Goal: Information Seeking & Learning: Find contact information

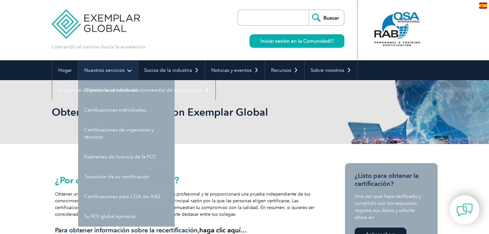
click at [119, 68] on font "Nuestros servicios" at bounding box center [104, 70] width 40 height 6
click at [109, 68] on font "Nuestros servicios" at bounding box center [104, 70] width 40 height 6
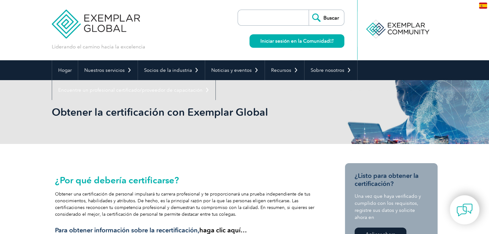
click at [110, 133] on div "Obtener la certificación con Exemplar Global" at bounding box center [244, 112] width 385 height 64
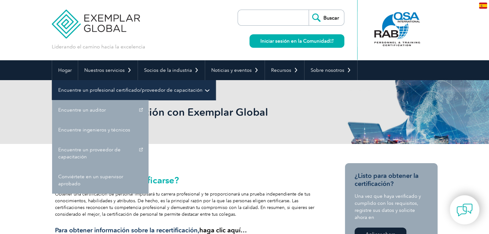
click at [104, 88] on font "Encuentre un profesional certificado/proveedor de capacitación" at bounding box center [130, 90] width 144 height 6
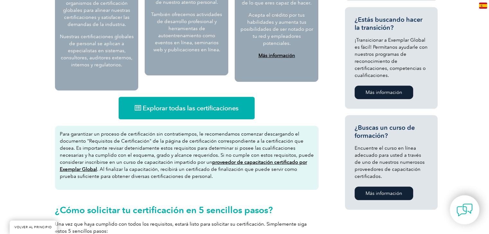
scroll to position [385, 0]
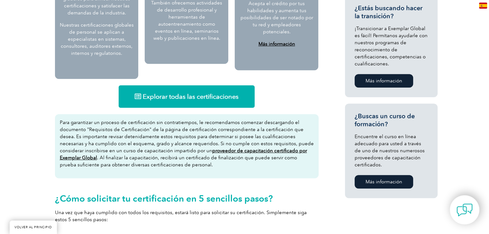
click at [198, 94] on font "Explorar todas las certificaciones" at bounding box center [191, 97] width 96 height 8
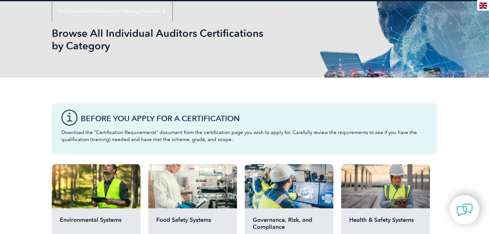
scroll to position [193, 0]
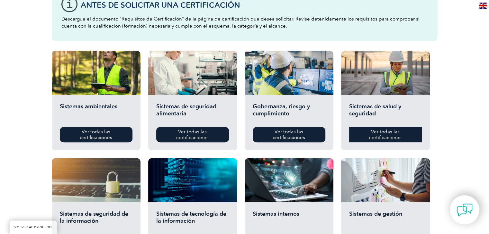
click at [387, 135] on font "Ver todas las certificaciones" at bounding box center [385, 135] width 32 height 12
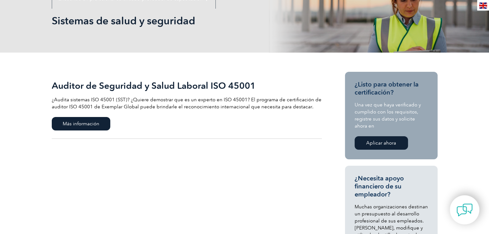
scroll to position [128, 0]
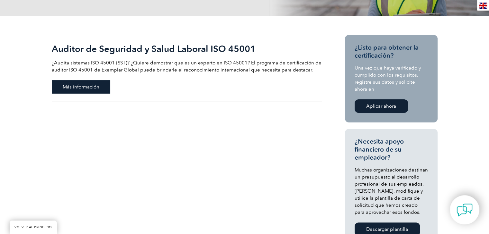
click at [94, 87] on font "Más información" at bounding box center [81, 87] width 37 height 6
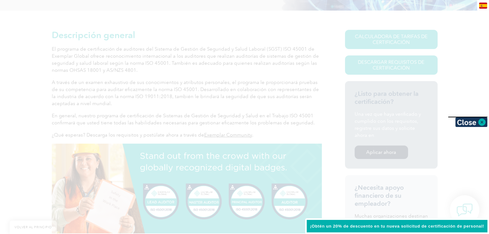
scroll to position [150, 0]
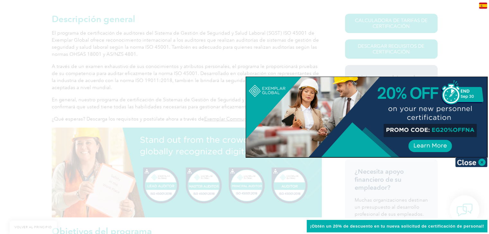
drag, startPoint x: 429, startPoint y: 130, endPoint x: 454, endPoint y: 129, distance: 24.5
click at [454, 129] on div at bounding box center [366, 117] width 241 height 80
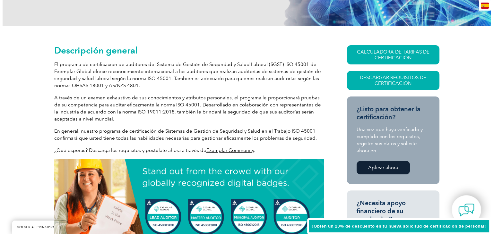
scroll to position [118, 0]
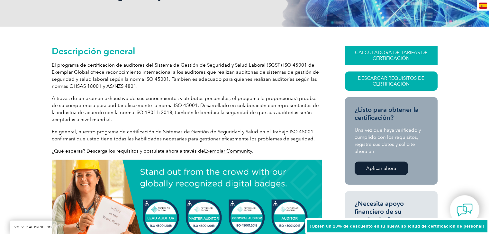
click at [376, 56] on font "CALCULADORA DE TARIFAS DE CERTIFICACIÓN" at bounding box center [391, 56] width 73 height 12
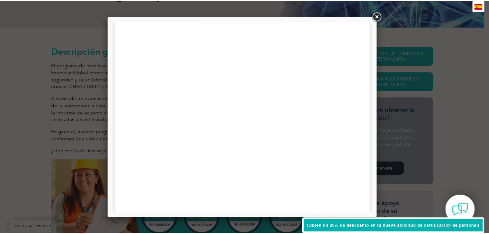
scroll to position [306, 0]
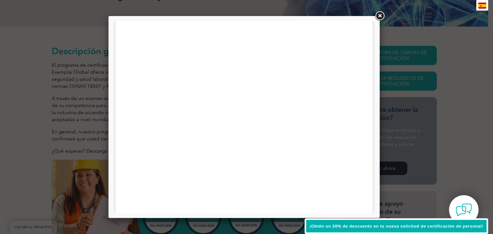
click at [445, 137] on div at bounding box center [246, 117] width 493 height 234
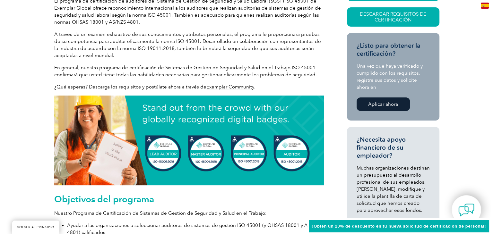
scroll to position [118, 0]
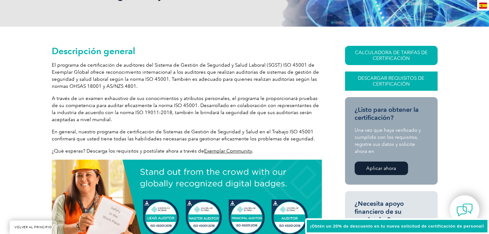
click at [367, 76] on font "Descargar requisitos de certificación" at bounding box center [390, 81] width 66 height 12
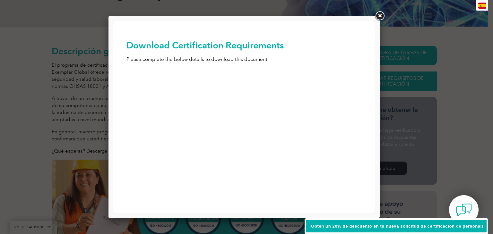
scroll to position [0, 0]
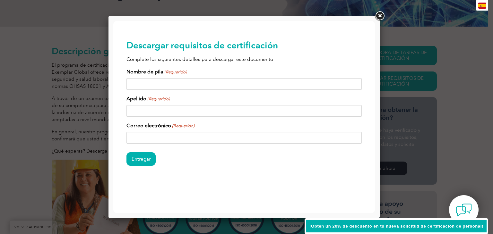
click at [149, 85] on input "Nombre de pila (Requerido)" at bounding box center [245, 84] width 236 height 12
type input "antonio césar"
type input "rosas murga"
click at [164, 137] on input "Correo electrónico (Requerido)" at bounding box center [245, 138] width 236 height 12
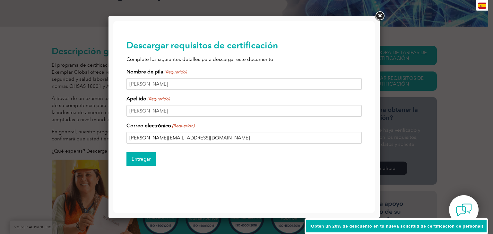
type input "antonio.rosas@ceuni.edu.mx"
click at [140, 162] on input "Entregar" at bounding box center [141, 159] width 29 height 13
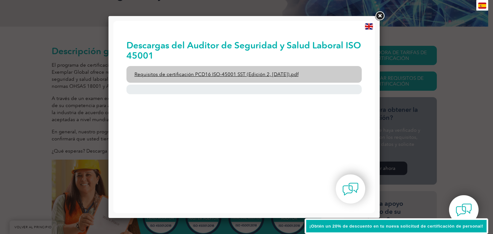
click at [192, 77] on font "Requisitos de certificación PCD16 ISO-45001 SST (Edición 2, abril de 2022).pdf" at bounding box center [217, 75] width 164 height 6
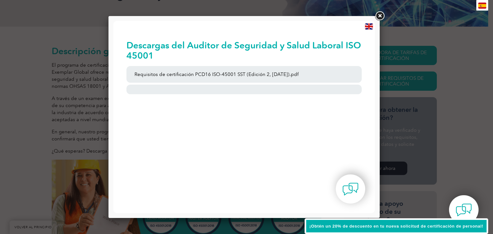
click at [382, 14] on link at bounding box center [380, 16] width 12 height 12
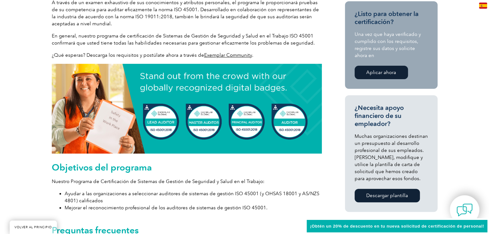
scroll to position [214, 0]
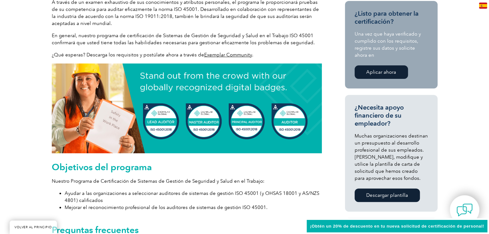
click at [339, 109] on div "CALCULADORA DE TARIFAS DE CERTIFICACIÓN Descargar requisitos de certificación ¿…" at bounding box center [380, 189] width 116 height 478
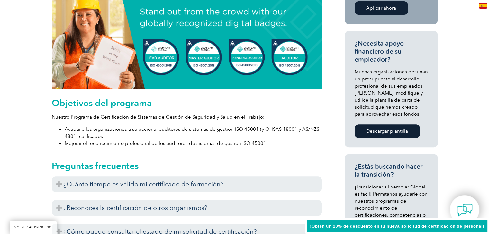
click at [368, 12] on link "Aplicar ahora" at bounding box center [380, 7] width 53 height 13
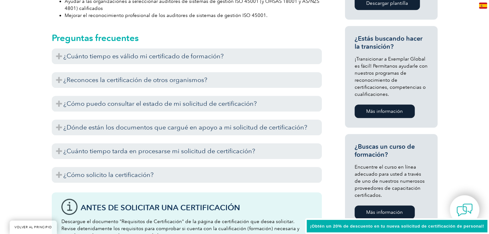
scroll to position [407, 0]
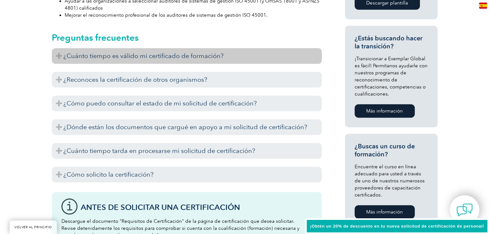
click at [110, 56] on font "¿Cuánto tiempo es válido mi certificado de formación?" at bounding box center [143, 56] width 160 height 8
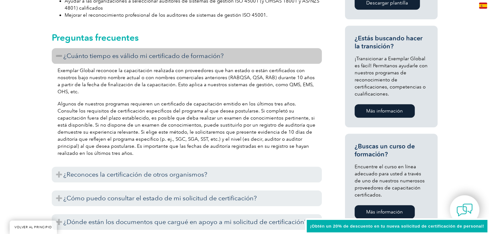
click at [110, 56] on font "¿Cuánto tiempo es válido mi certificado de formación?" at bounding box center [143, 56] width 160 height 8
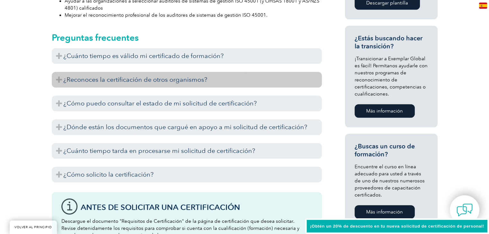
click at [110, 83] on font "¿Reconoces la certificación de otros organismos?" at bounding box center [135, 80] width 144 height 8
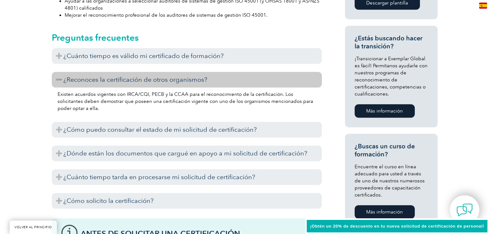
click at [110, 83] on font "¿Reconoces la certificación de otros organismos?" at bounding box center [135, 80] width 144 height 8
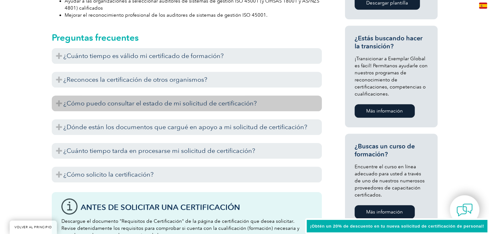
click at [107, 107] on font "¿Cómo puedo consultar el estado de mi solicitud de certificación?" at bounding box center [159, 104] width 193 height 8
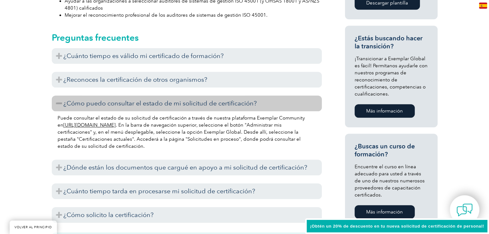
click at [107, 107] on font "¿Cómo puedo consultar el estado de mi solicitud de certificación?" at bounding box center [159, 104] width 193 height 8
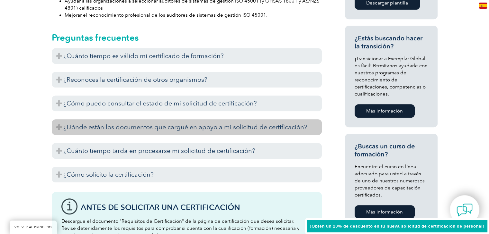
click at [94, 128] on font "¿Dónde están los documentos que cargué en apoyo a mi solicitud de certificación?" at bounding box center [185, 127] width 244 height 8
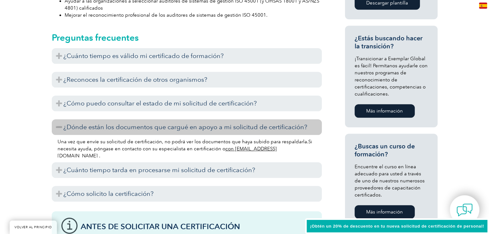
click at [109, 133] on h3 "¿Dónde están los documentos que cargué en apoyo a mi solicitud de certificación?" at bounding box center [187, 127] width 270 height 16
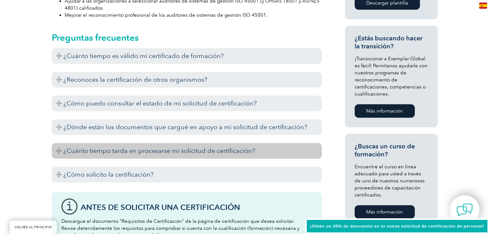
click at [106, 149] on font "¿Cuánto tiempo tarda en procesarse mi solicitud de certificación?" at bounding box center [159, 151] width 192 height 8
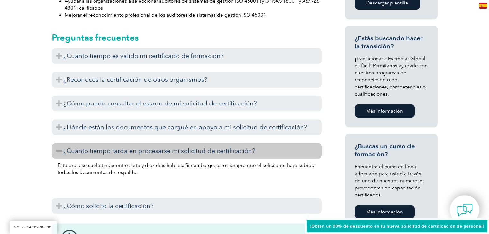
click at [106, 149] on font "¿Cuánto tiempo tarda en procesarse mi solicitud de certificación?" at bounding box center [159, 151] width 192 height 8
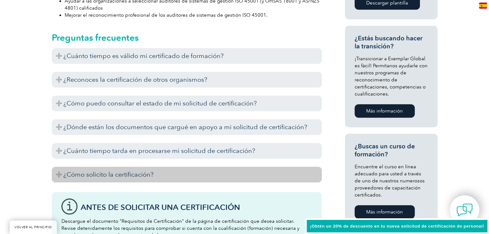
click at [105, 174] on font "¿Cómo solicito la certificación?" at bounding box center [108, 175] width 90 height 8
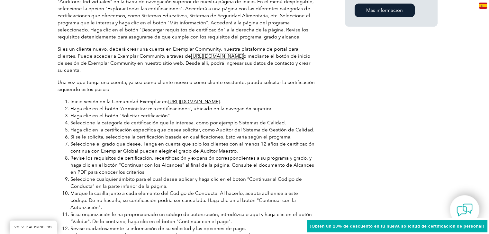
scroll to position [631, 0]
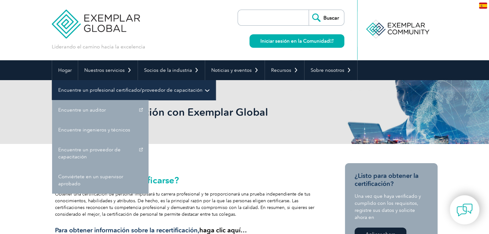
click at [166, 90] on font "Encuentre un profesional certificado/proveedor de capacitación" at bounding box center [130, 90] width 144 height 6
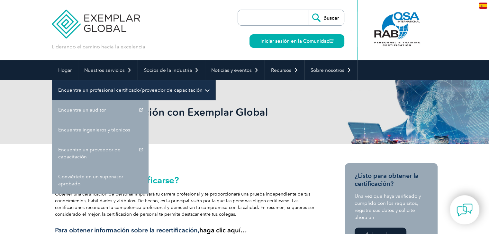
click at [202, 90] on link "Encuentre un profesional certificado/proveedor de capacitación" at bounding box center [133, 90] width 163 height 20
click at [163, 92] on font "Encuentre un profesional certificado/proveedor de capacitación" at bounding box center [130, 90] width 144 height 6
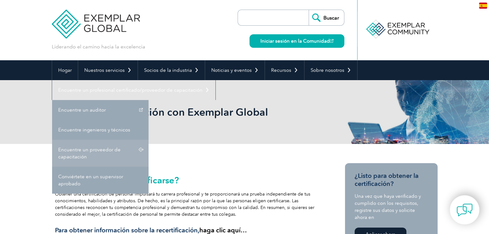
click at [85, 154] on font "Encuentre un proveedor de capacitación" at bounding box center [89, 153] width 62 height 13
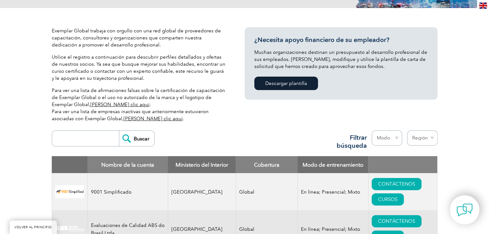
scroll to position [128, 0]
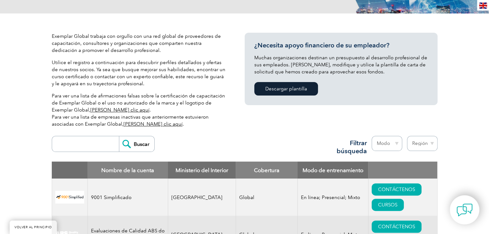
click at [79, 143] on input "search" at bounding box center [87, 144] width 64 height 15
type input "bgmc"
click at [137, 144] on input "Buscar" at bounding box center [136, 144] width 35 height 15
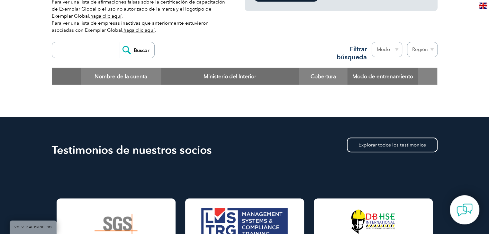
scroll to position [225, 0]
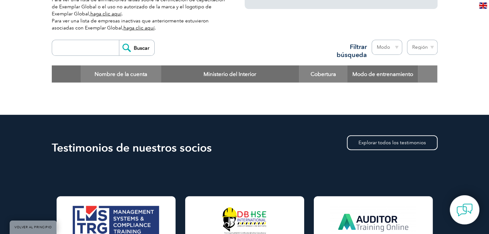
click at [95, 45] on input "search" at bounding box center [87, 47] width 64 height 15
paste input "BGMC GROUP"
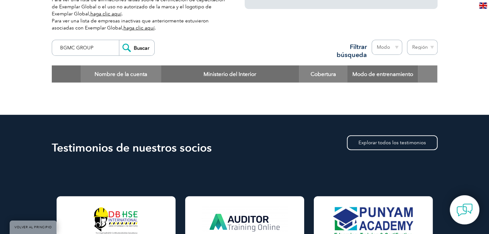
type input "BGMC GROUP"
click at [126, 47] on input "Buscar" at bounding box center [136, 47] width 35 height 15
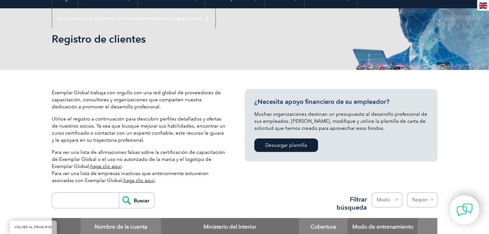
scroll to position [64, 0]
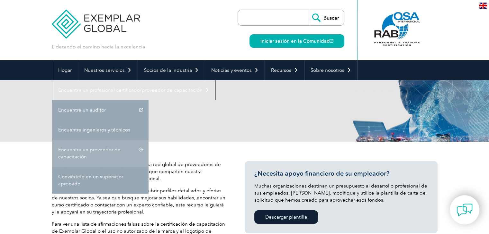
click at [93, 154] on link "Encuentre un proveedor de capacitación" at bounding box center [100, 153] width 96 height 27
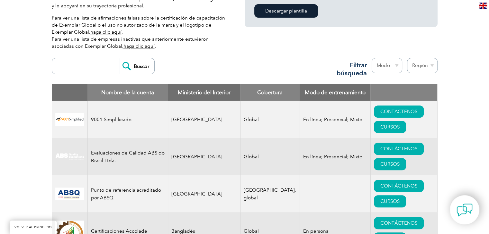
scroll to position [225, 0]
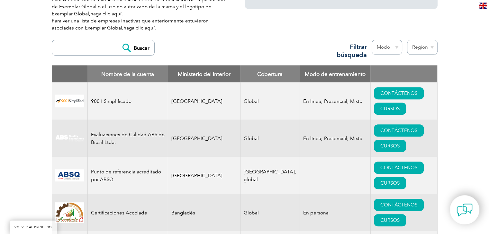
click at [192, 77] on font "Ministerio del Interior" at bounding box center [204, 74] width 53 height 6
click at [428, 45] on select "Región Australia Baréin Bangladés Brasil Canadá Colombia República Dominicana E…" at bounding box center [422, 47] width 31 height 15
select select "[GEOGRAPHIC_DATA]"
click at [407, 40] on select "Región Australia Baréin Bangladés Brasil Canadá Colombia República Dominicana E…" at bounding box center [422, 47] width 31 height 15
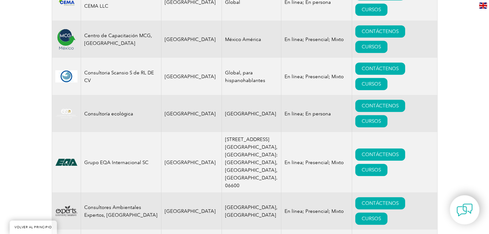
scroll to position [353, 0]
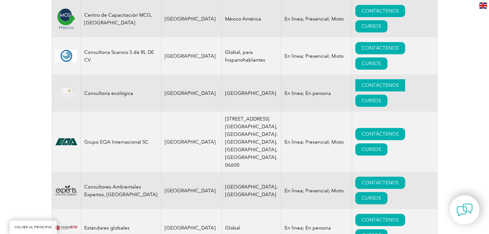
click at [361, 85] on font "CONTÁCTENOS" at bounding box center [379, 86] width 37 height 6
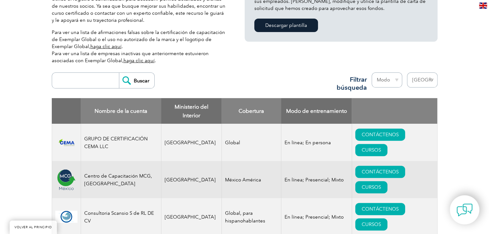
scroll to position [193, 0]
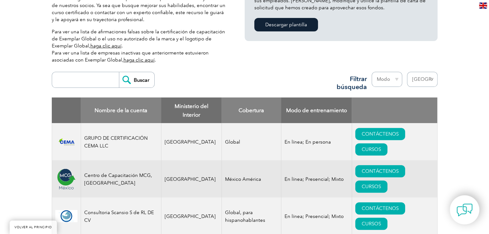
click at [422, 82] on select "Región Australia Baréin Bangladés Brasil Canadá Colombia República Dominicana E…" at bounding box center [422, 79] width 31 height 15
select select "United Kingdom"
click at [407, 72] on select "Región Australia Baréin Bangladés Brasil Canadá Colombia República Dominicana E…" at bounding box center [422, 79] width 31 height 15
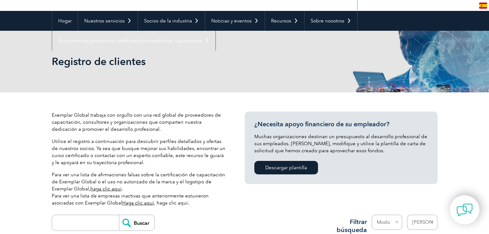
scroll to position [242, 0]
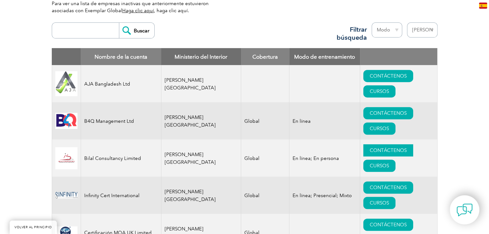
click at [369, 154] on font "CONTÁCTENOS" at bounding box center [387, 151] width 37 height 6
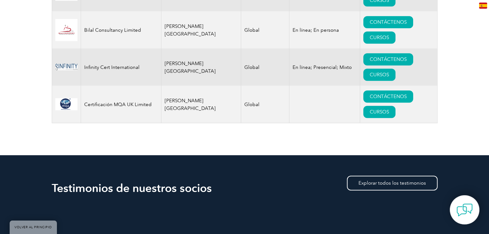
scroll to position [306, 0]
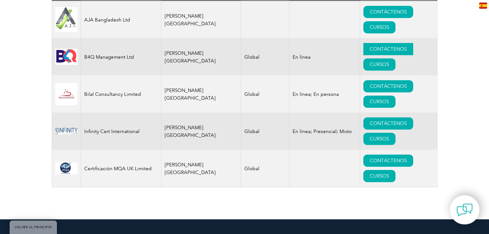
click at [369, 52] on font "CONTÁCTENOS" at bounding box center [387, 49] width 37 height 6
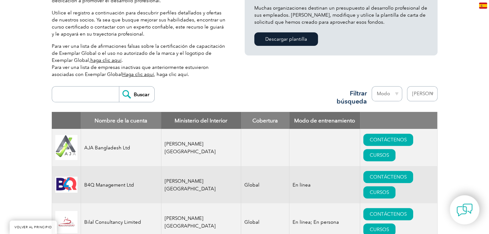
scroll to position [178, 0]
click at [419, 94] on select "Región Australia Baréin Bangladés Brasil Canadá Colombia República Dominicana E…" at bounding box center [422, 94] width 31 height 15
select select "[GEOGRAPHIC_DATA]"
click at [407, 87] on select "Región Australia Baréin Bangladés Brasil Canadá Colombia República Dominicana E…" at bounding box center [422, 94] width 31 height 15
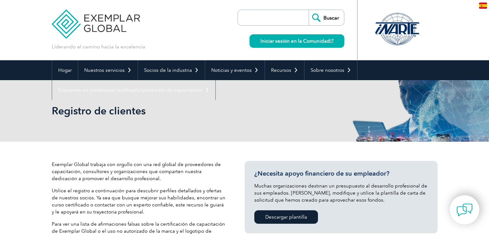
select select "[GEOGRAPHIC_DATA]"
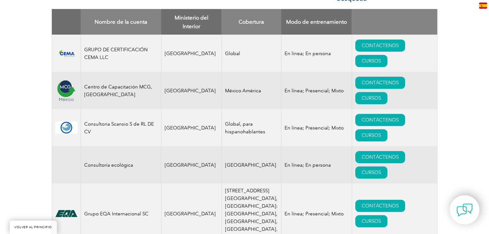
scroll to position [339, 0]
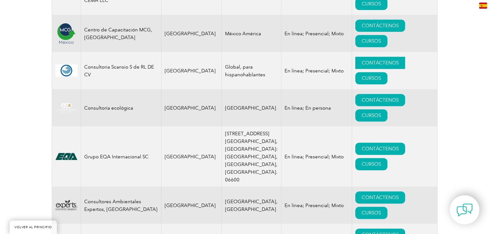
click at [363, 63] on font "CONTÁCTENOS" at bounding box center [379, 63] width 37 height 6
click at [361, 147] on font "CONTÁCTENOS" at bounding box center [379, 149] width 37 height 6
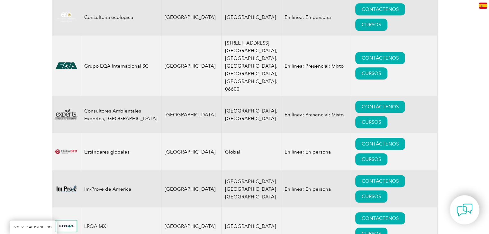
scroll to position [499, 0]
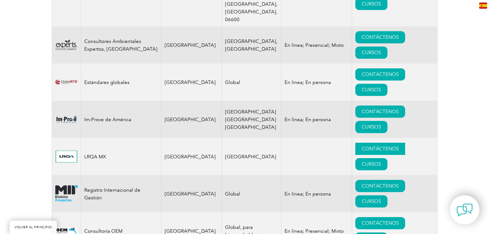
click at [361, 146] on font "CONTÁCTENOS" at bounding box center [379, 149] width 37 height 6
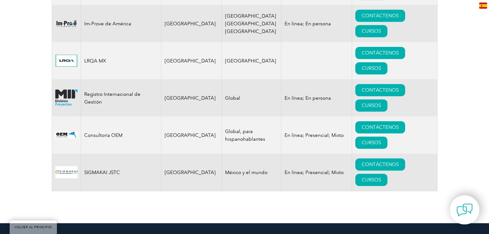
scroll to position [595, 0]
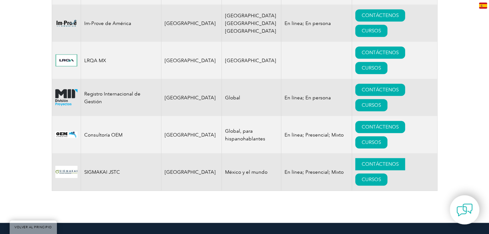
click at [362, 162] on font "CONTÁCTENOS" at bounding box center [379, 165] width 37 height 6
click at [358, 121] on link "CONTÁCTENOS" at bounding box center [380, 127] width 50 height 12
